Goal: Task Accomplishment & Management: Complete application form

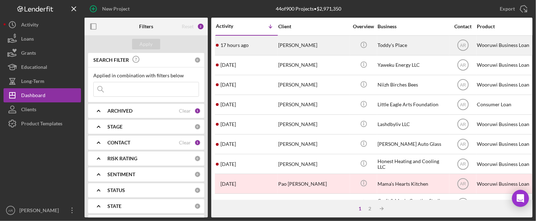
click at [244, 47] on time "17 hours ago" at bounding box center [235, 45] width 28 height 6
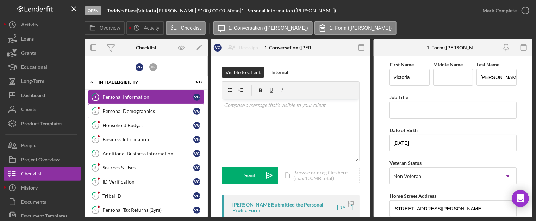
click at [143, 108] on div "Personal Demographics" at bounding box center [148, 111] width 91 height 6
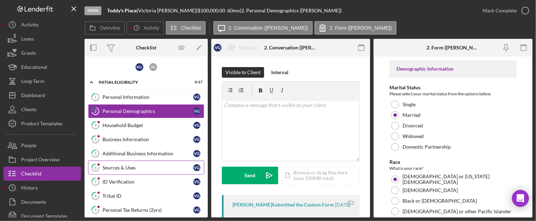
click at [128, 165] on div "Sources & Uses" at bounding box center [148, 168] width 91 height 6
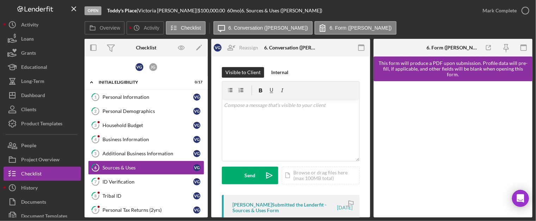
click at [264, 211] on div "[PERSON_NAME] Submitted the Lenderfit - Sources & Uses Form" at bounding box center [285, 207] width 104 height 11
click at [266, 209] on div "[PERSON_NAME] Submitted the Lenderfit - Sources & Uses Form" at bounding box center [285, 207] width 104 height 11
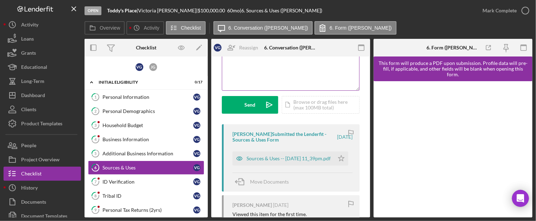
scroll to position [85, 0]
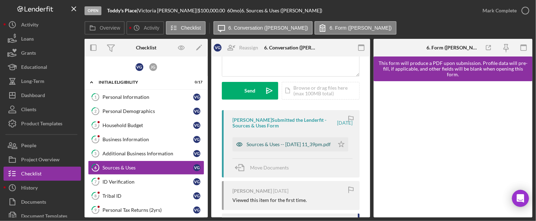
click at [270, 141] on div "Sources & Uses -- [DATE] 11_39pm.pdf" at bounding box center [289, 144] width 84 height 6
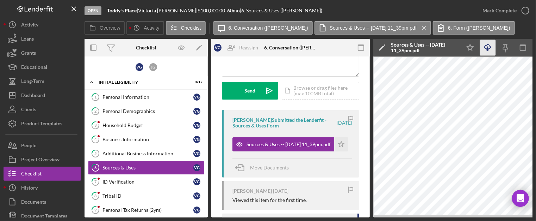
click at [487, 47] on icon "Icon/Download" at bounding box center [488, 48] width 16 height 16
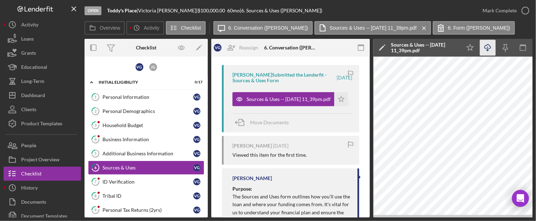
scroll to position [130, 0]
click at [341, 99] on icon "Icon/Star" at bounding box center [341, 98] width 14 height 14
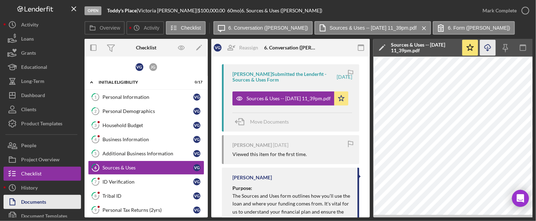
click at [66, 198] on button "Documents" at bounding box center [43, 202] width 78 height 14
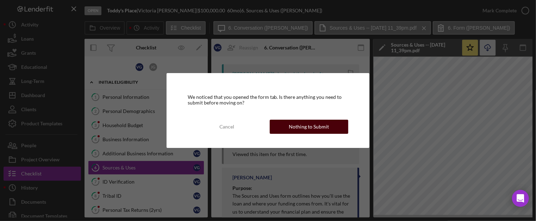
click at [312, 125] on div "Nothing to Submit" at bounding box center [309, 126] width 40 height 14
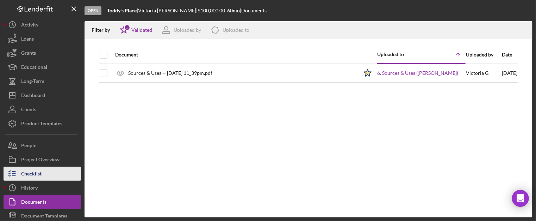
click at [33, 171] on div "Checklist" at bounding box center [31, 174] width 20 height 16
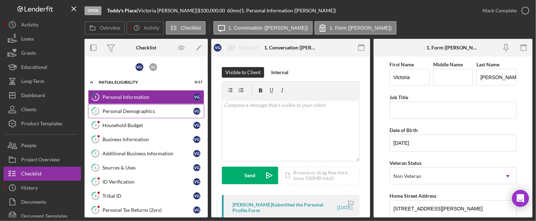
click at [138, 111] on div "Personal Demographics" at bounding box center [148, 111] width 91 height 6
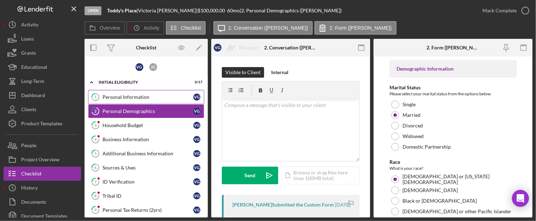
click at [153, 98] on div "Personal Information" at bounding box center [148, 97] width 91 height 6
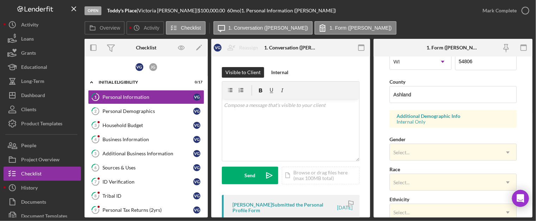
scroll to position [214, 0]
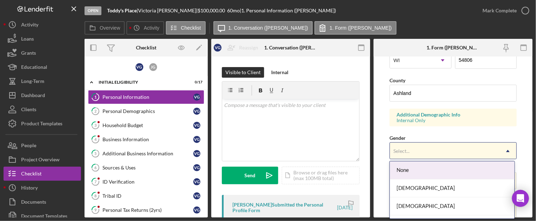
click at [479, 148] on div "Select..." at bounding box center [445, 151] width 110 height 16
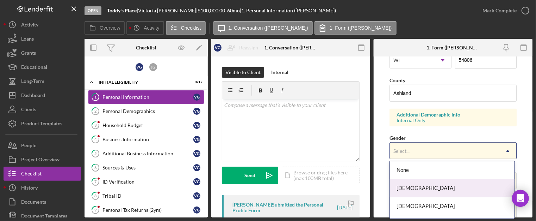
click at [414, 192] on div "[DEMOGRAPHIC_DATA]" at bounding box center [452, 188] width 125 height 18
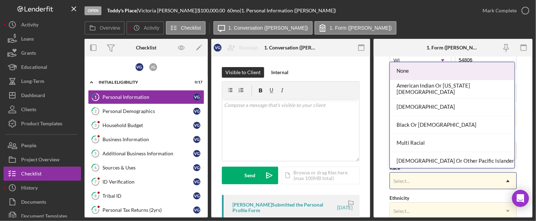
click at [408, 178] on div "Select..." at bounding box center [402, 181] width 16 height 6
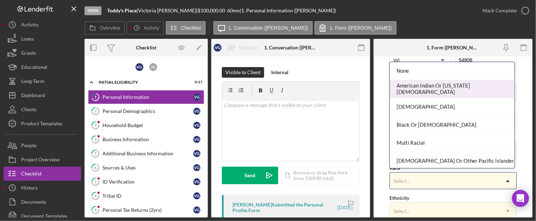
click at [421, 93] on div "American Indian Or [US_STATE][DEMOGRAPHIC_DATA]" at bounding box center [452, 89] width 125 height 18
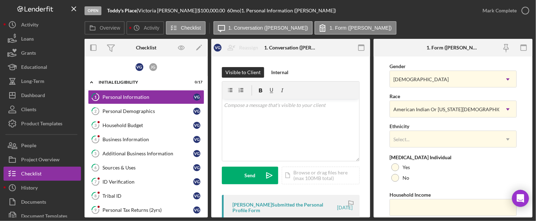
scroll to position [294, 0]
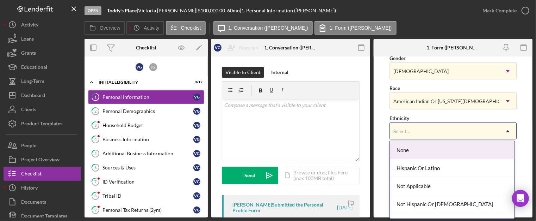
click at [419, 130] on div "Select..." at bounding box center [445, 131] width 110 height 16
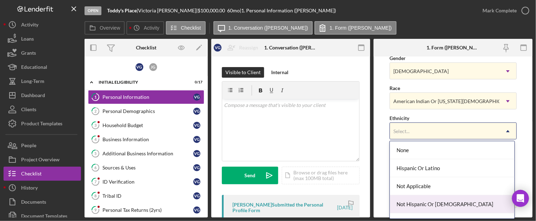
click at [426, 204] on div "Not Hispanic Or [DEMOGRAPHIC_DATA]" at bounding box center [452, 204] width 125 height 18
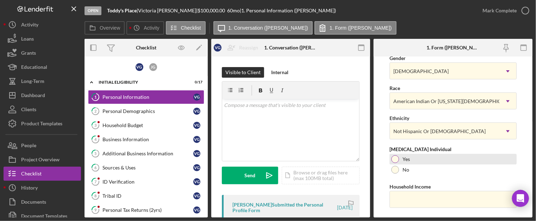
click at [399, 159] on div "Yes" at bounding box center [453, 159] width 127 height 11
drag, startPoint x: 533, startPoint y: 171, endPoint x: 519, endPoint y: 138, distance: 36.0
click at [519, 138] on form "First Name [PERSON_NAME] Middle Name Last Name [PERSON_NAME] Job Title Date of …" at bounding box center [453, 136] width 159 height 161
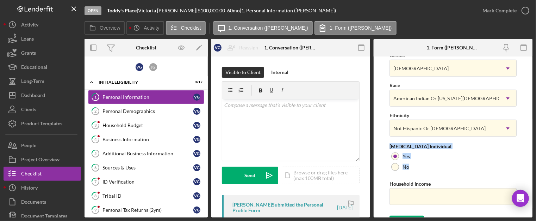
scroll to position [309, 0]
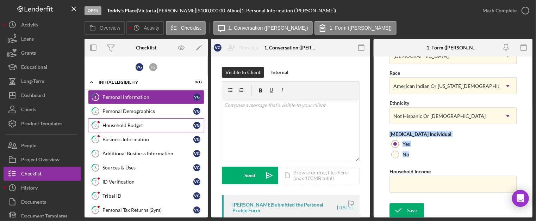
click at [136, 122] on div "Household Budget" at bounding box center [148, 125] width 91 height 6
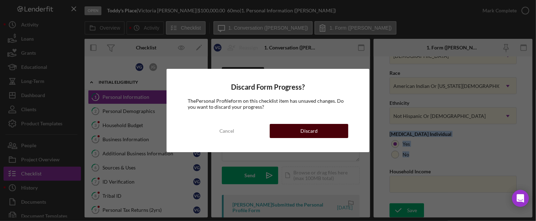
click at [316, 135] on div "Discard" at bounding box center [309, 131] width 17 height 14
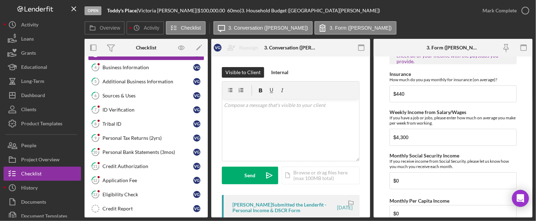
scroll to position [73, 0]
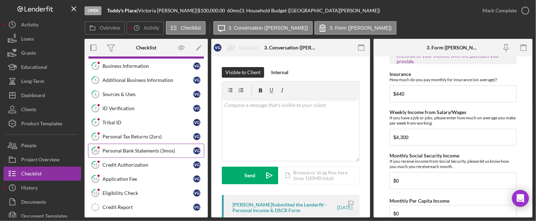
click at [143, 148] on div "Personal Bank Statements (3mos)" at bounding box center [148, 151] width 91 height 6
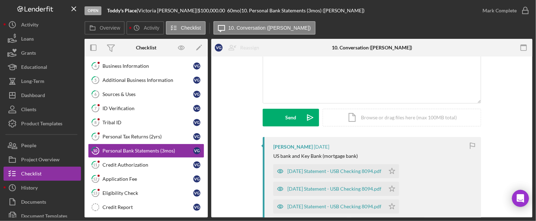
scroll to position [62, 0]
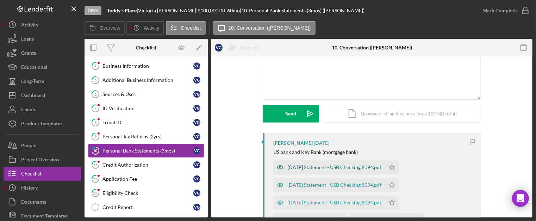
click at [326, 167] on div "[DATE] Statement - USB Checking 8094.pdf" at bounding box center [335, 167] width 94 height 6
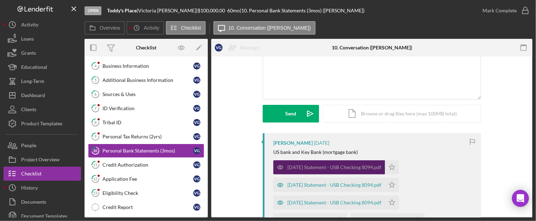
click at [326, 167] on div "[DATE] Statement - USB Checking 8094.pdf" at bounding box center [335, 167] width 94 height 6
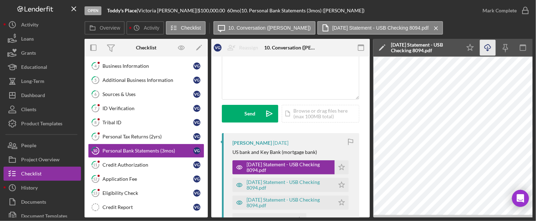
click at [489, 48] on icon "Icon/Download" at bounding box center [488, 48] width 16 height 16
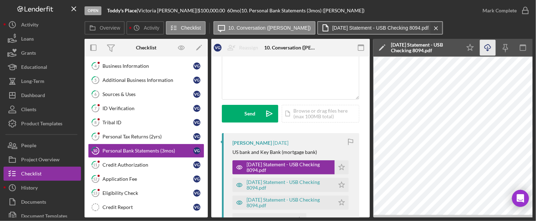
click at [430, 29] on icon "Icon/Menu Close" at bounding box center [436, 28] width 12 height 18
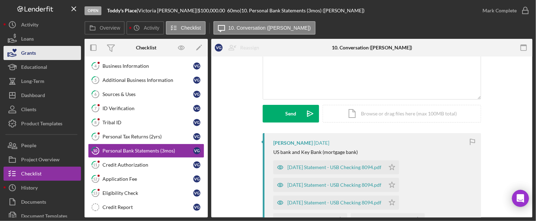
click at [25, 53] on div "Grants" at bounding box center [28, 54] width 15 height 16
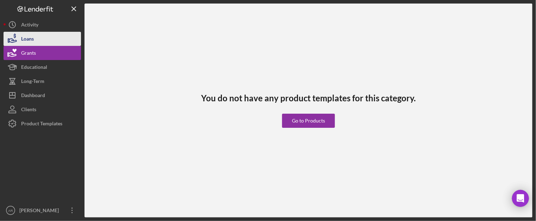
click at [26, 34] on div "Loans" at bounding box center [27, 40] width 13 height 16
